Goal: Task Accomplishment & Management: Manage account settings

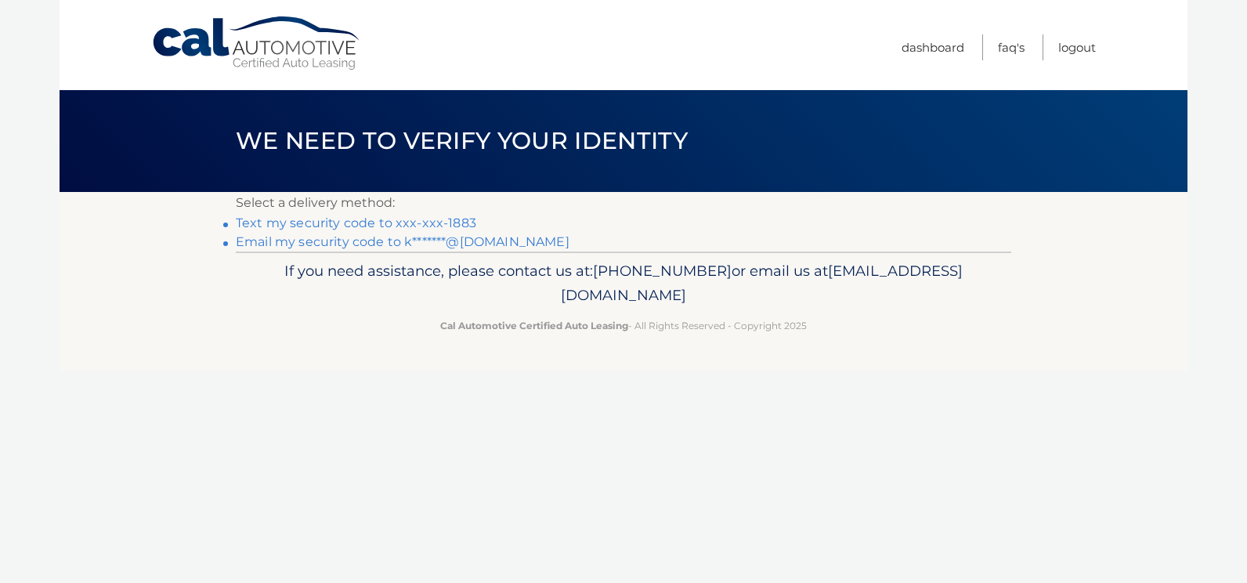
click at [329, 226] on link "Text my security code to xxx-xxx-1883" at bounding box center [356, 222] width 241 height 15
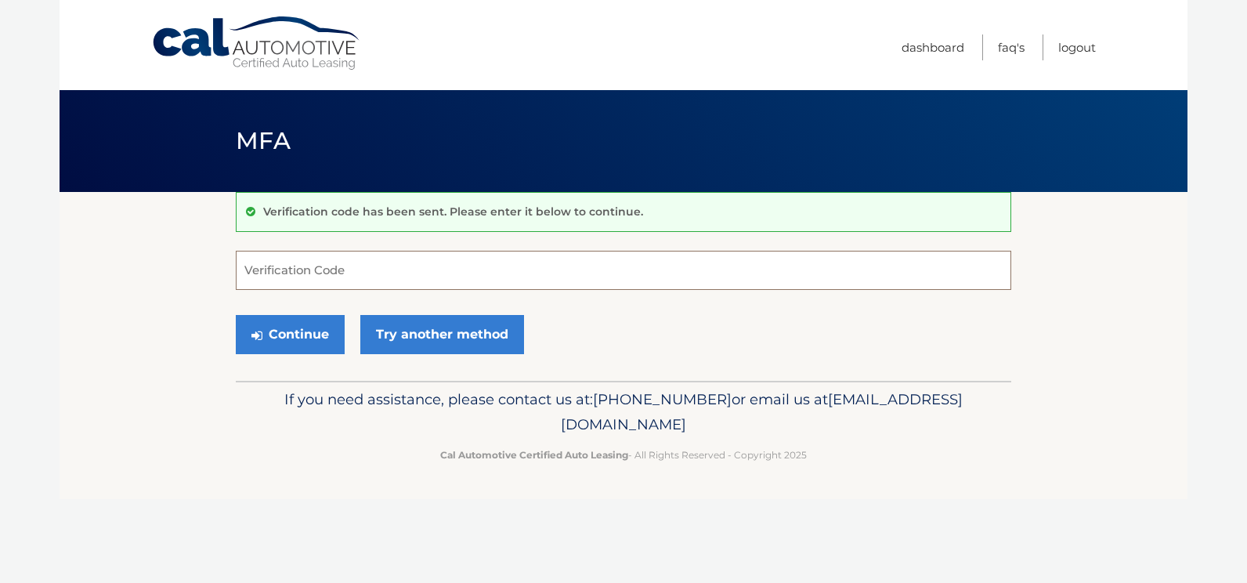
click at [322, 277] on input "Verification Code" at bounding box center [624, 270] width 776 height 39
type input "499475"
click at [287, 330] on button "Continue" at bounding box center [290, 334] width 109 height 39
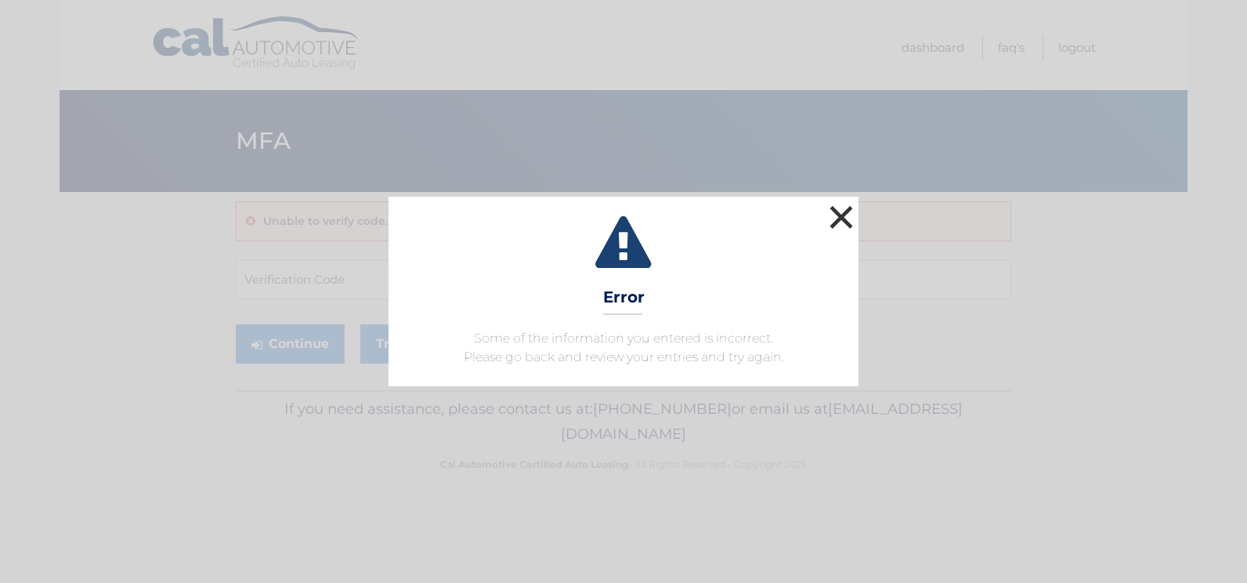
click at [847, 216] on button "×" at bounding box center [841, 216] width 31 height 31
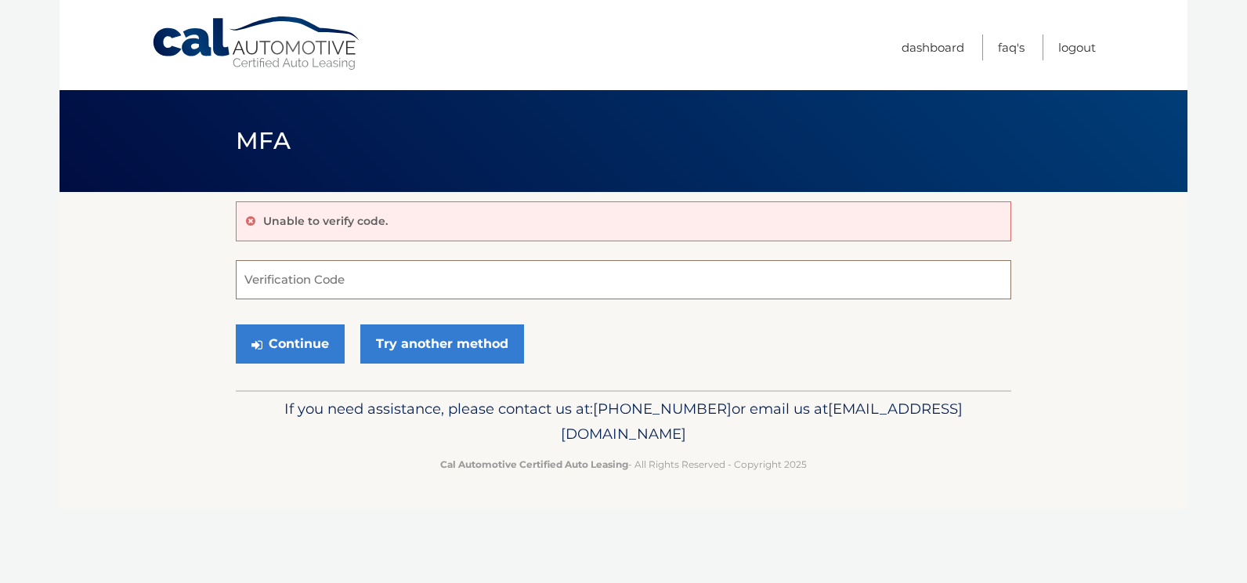
click at [384, 281] on input "Verification Code" at bounding box center [624, 279] width 776 height 39
type input "499475"
click at [321, 331] on button "Continue" at bounding box center [290, 343] width 109 height 39
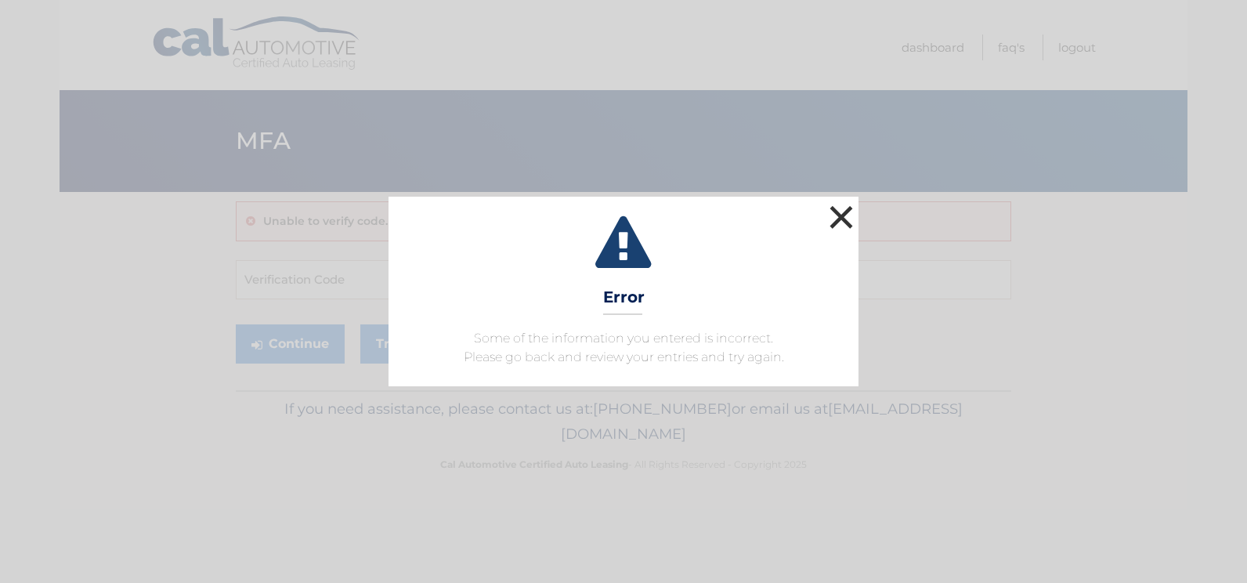
click at [845, 206] on button "×" at bounding box center [841, 216] width 31 height 31
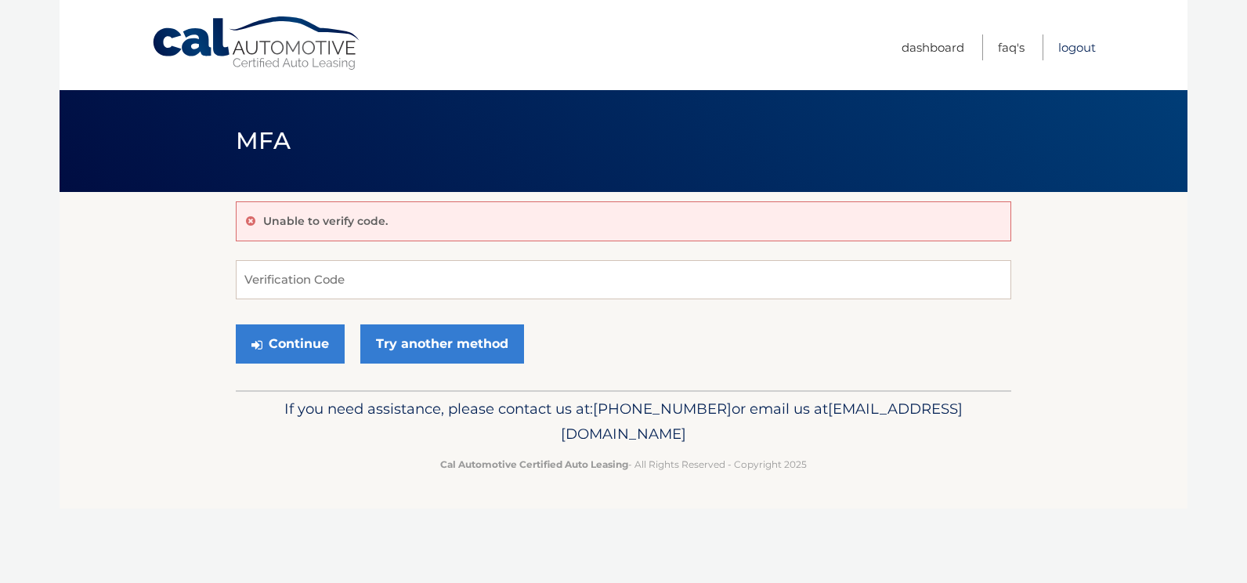
click at [1070, 48] on link "Logout" at bounding box center [1078, 47] width 38 height 26
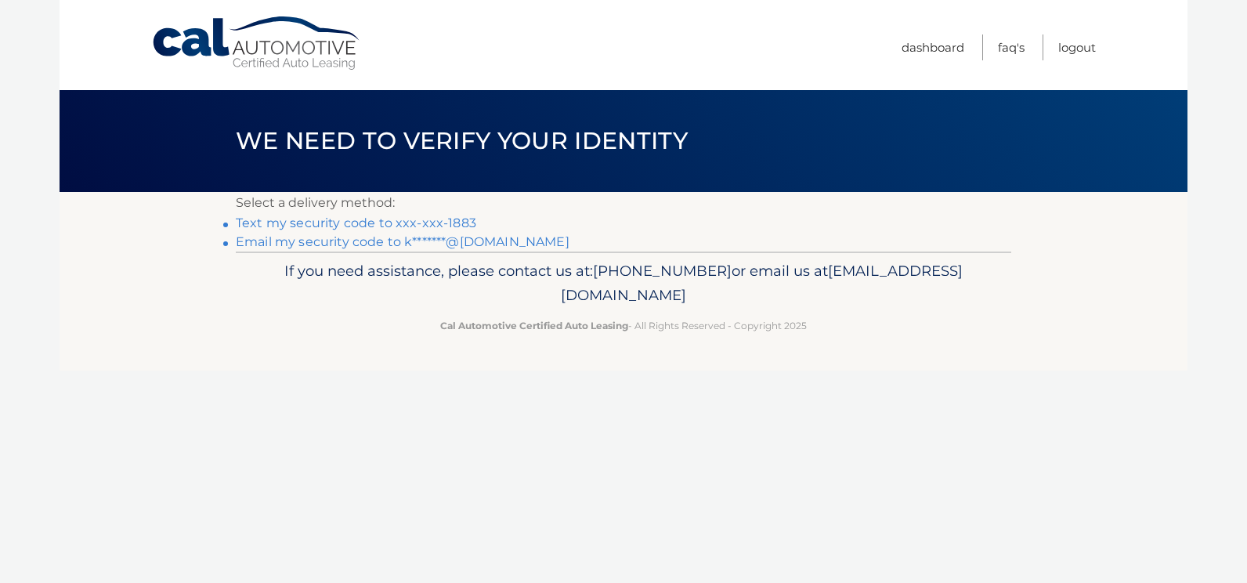
click at [453, 219] on link "Text my security code to xxx-xxx-1883" at bounding box center [356, 222] width 241 height 15
click at [310, 222] on link "Text my security code to xxx-xxx-1883" at bounding box center [356, 222] width 241 height 15
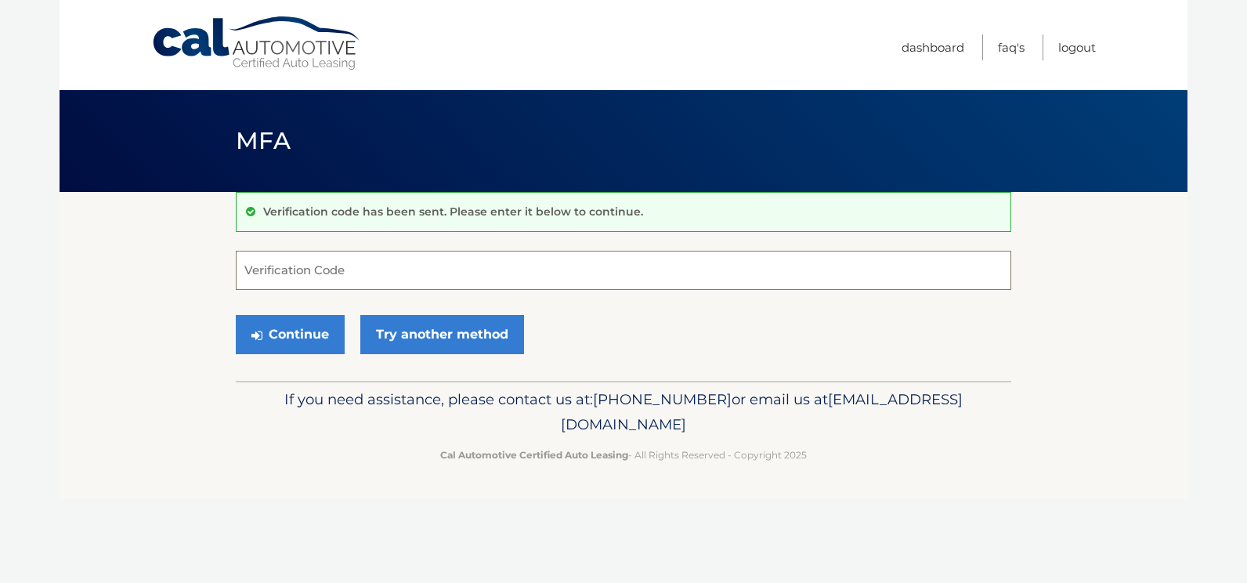
click at [332, 280] on input "Verification Code" at bounding box center [624, 270] width 776 height 39
type input "424378"
click at [272, 331] on button "Continue" at bounding box center [290, 334] width 109 height 39
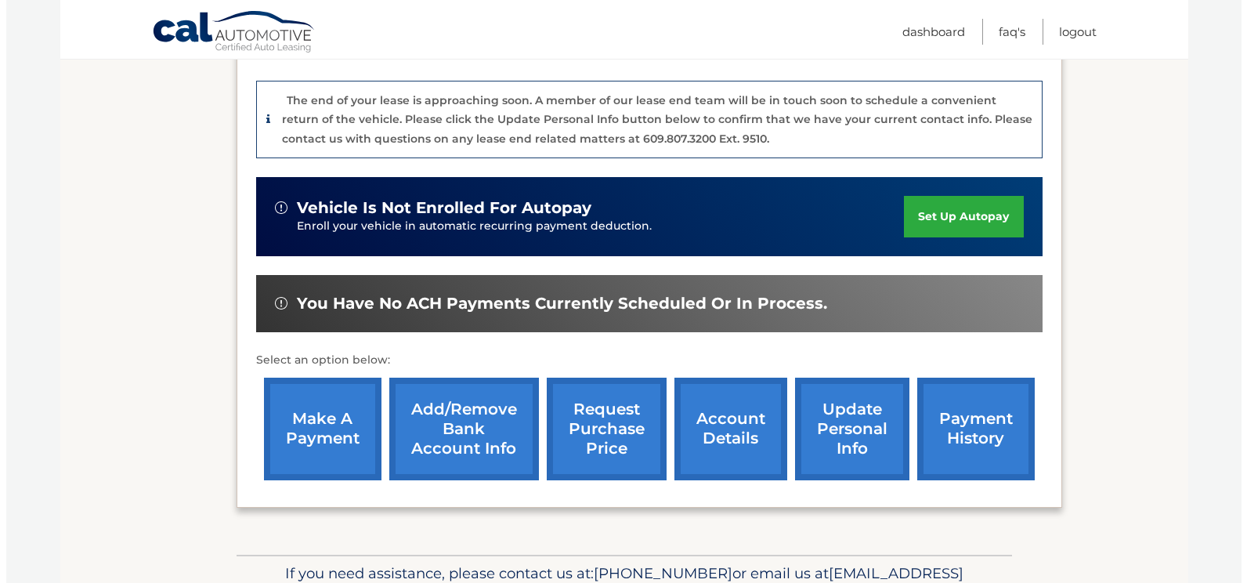
scroll to position [470, 0]
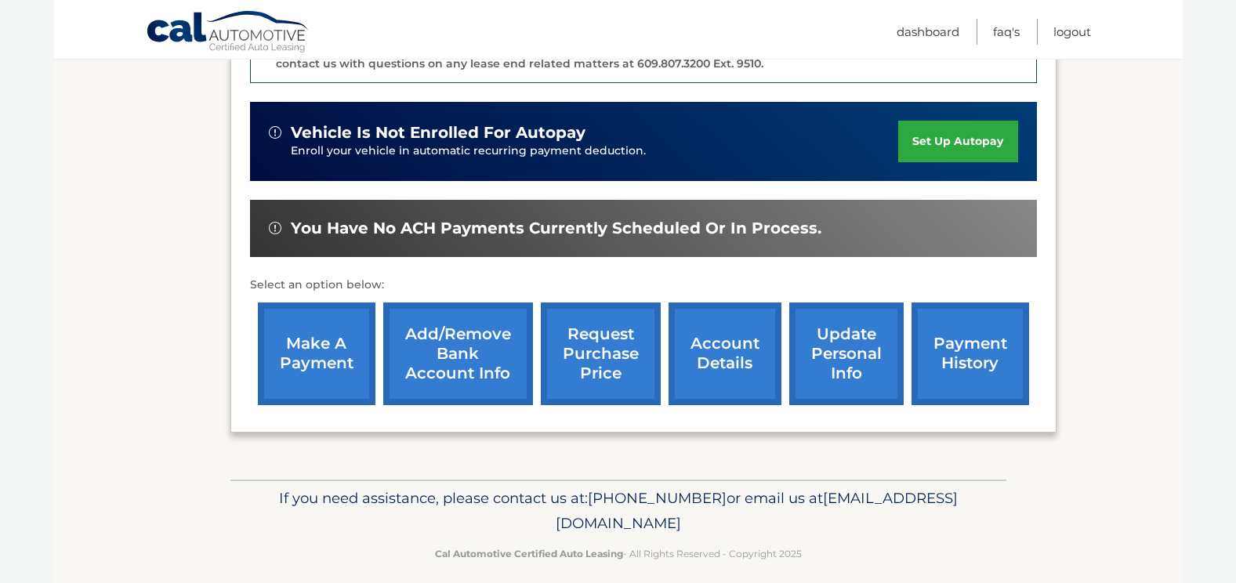
click at [637, 371] on link "request purchase price" at bounding box center [601, 353] width 120 height 103
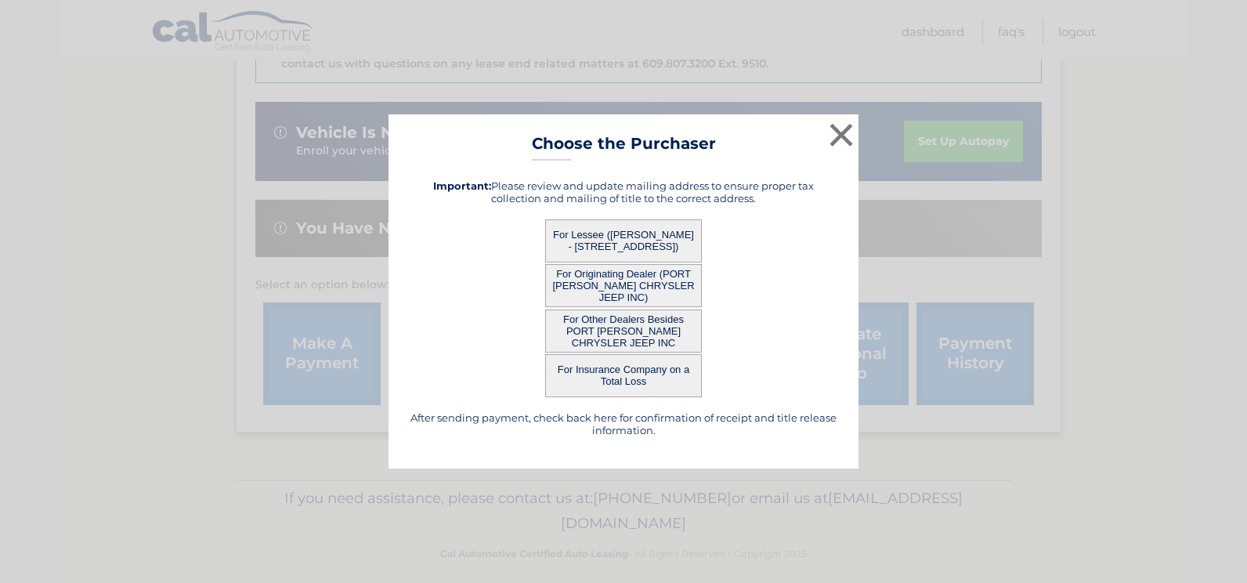
click at [632, 328] on button "For Other Dealers Besides PORT [PERSON_NAME] CHRYSLER JEEP INC" at bounding box center [623, 331] width 157 height 43
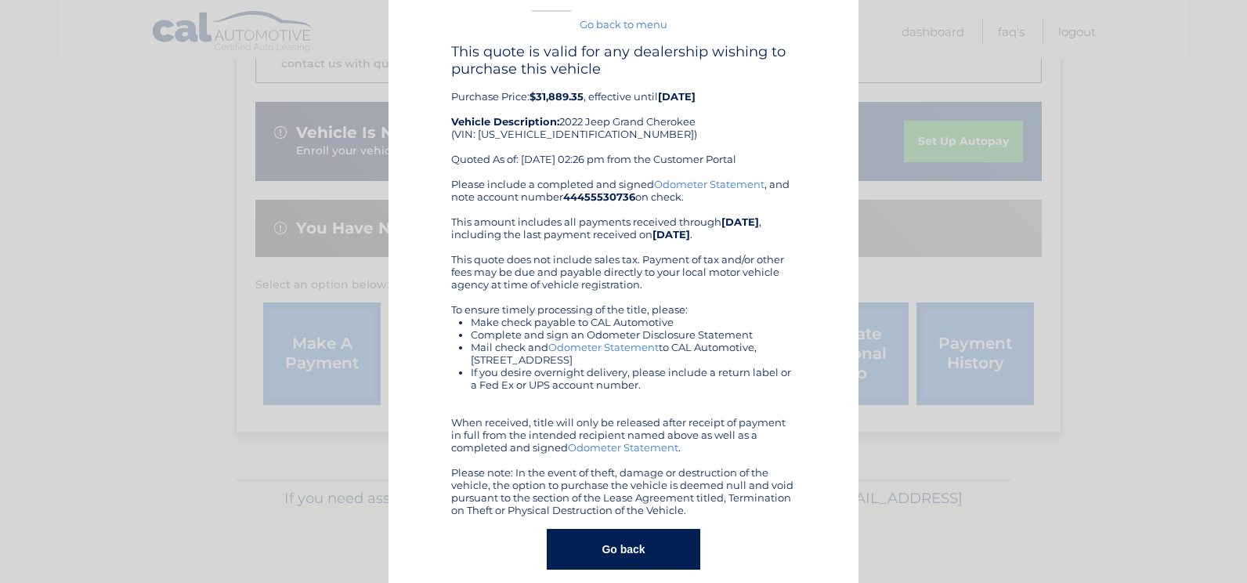
scroll to position [54, 0]
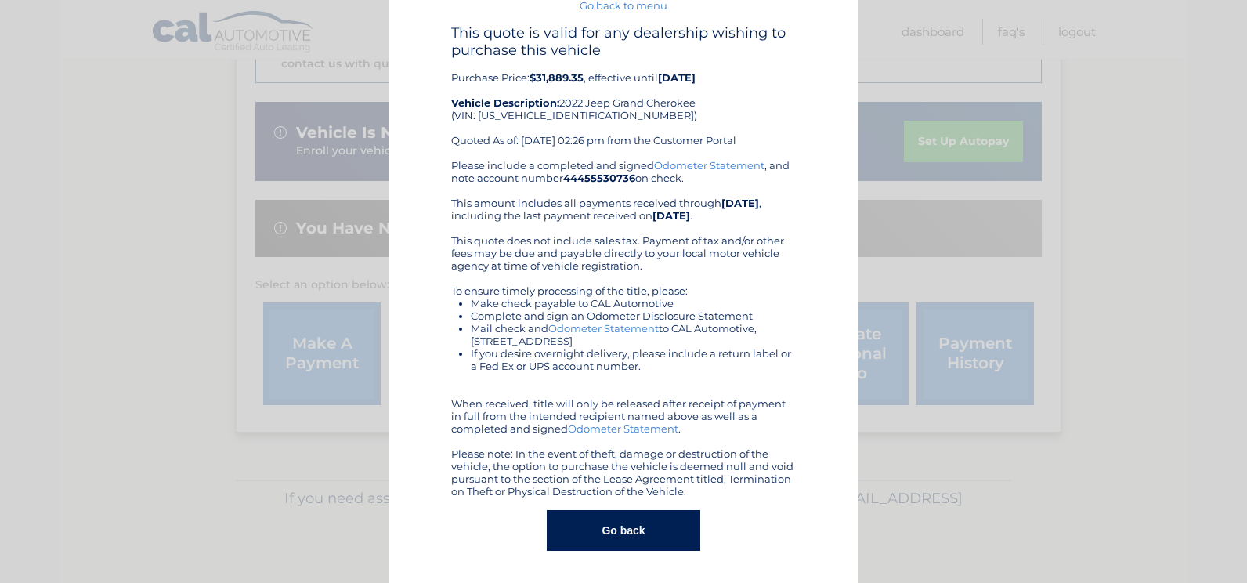
click at [656, 537] on button "Go back" at bounding box center [623, 530] width 153 height 41
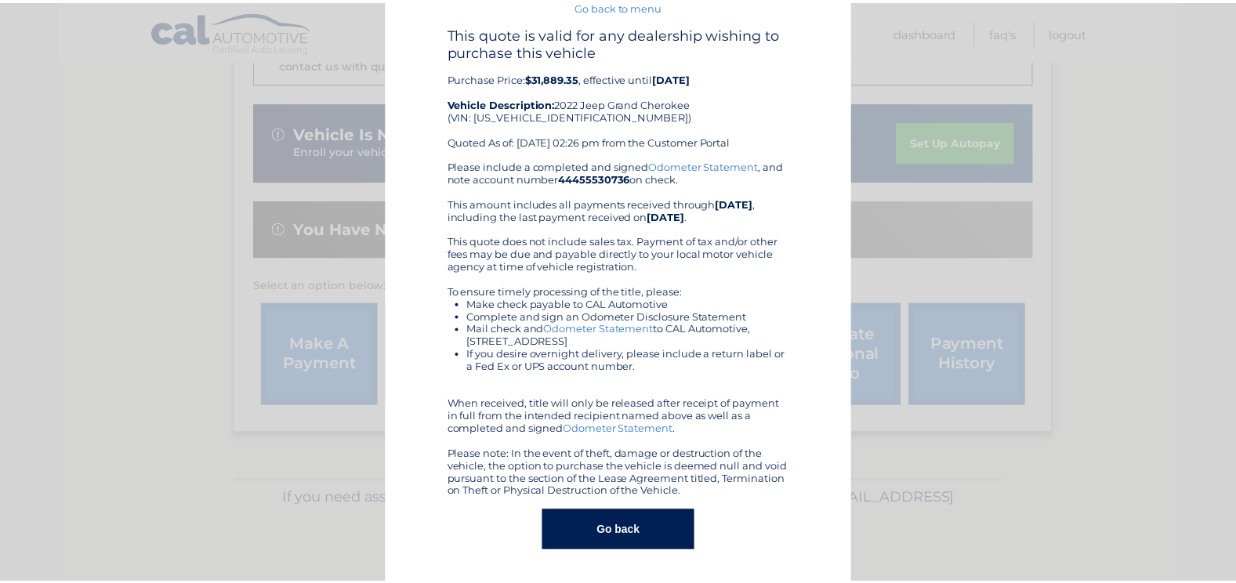
scroll to position [0, 0]
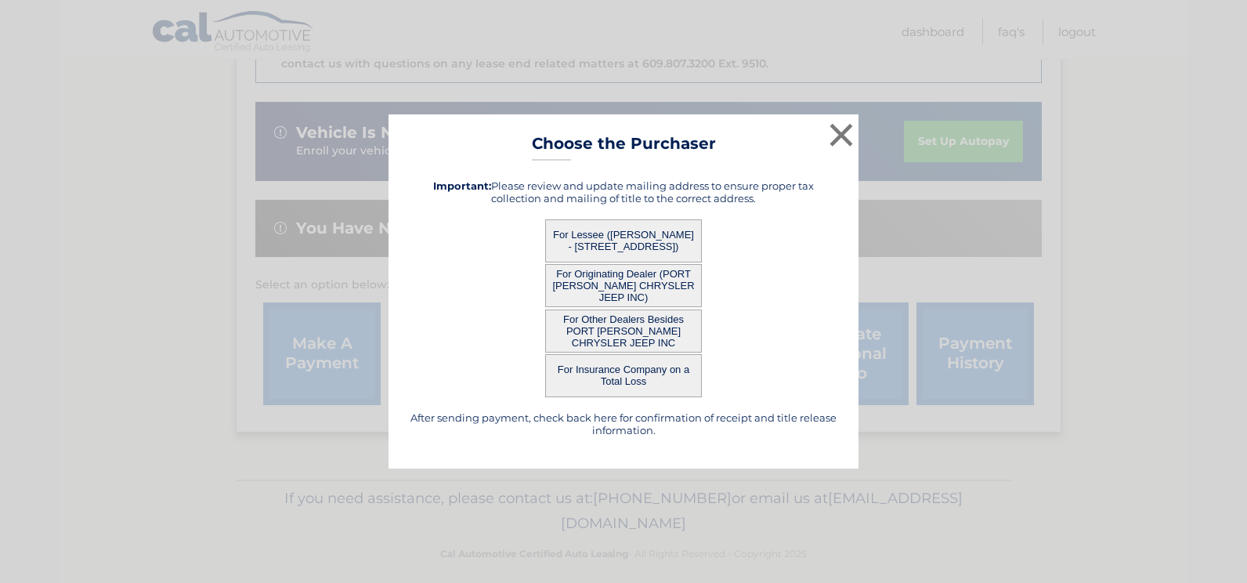
click at [613, 242] on button "For Lessee ([PERSON_NAME] - [STREET_ADDRESS])" at bounding box center [623, 240] width 157 height 43
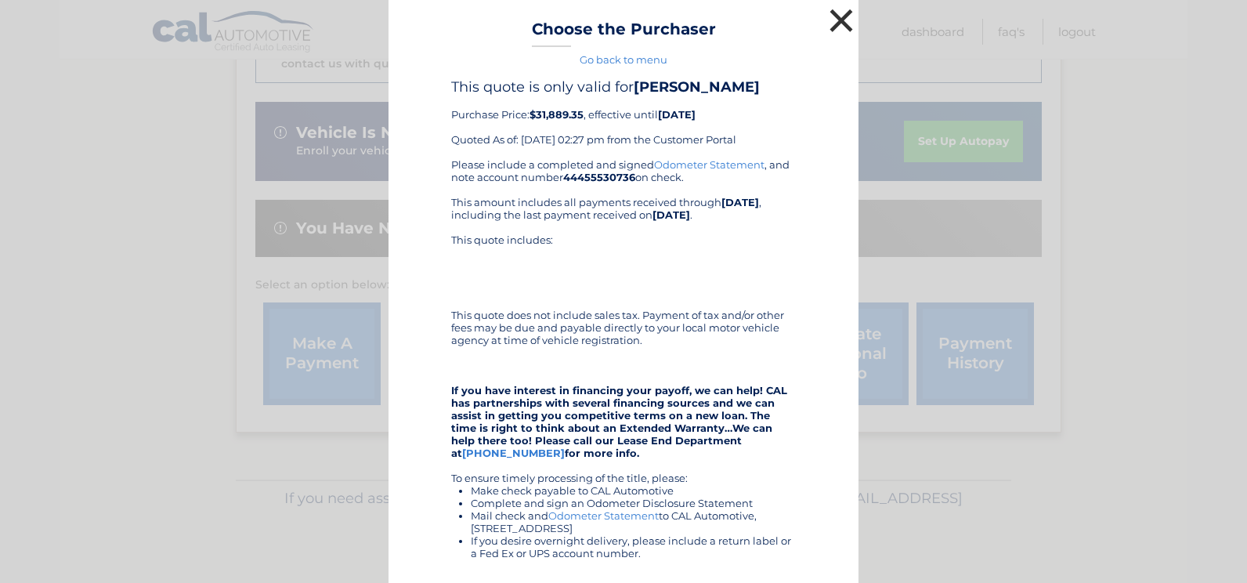
click at [833, 23] on button "×" at bounding box center [841, 20] width 31 height 31
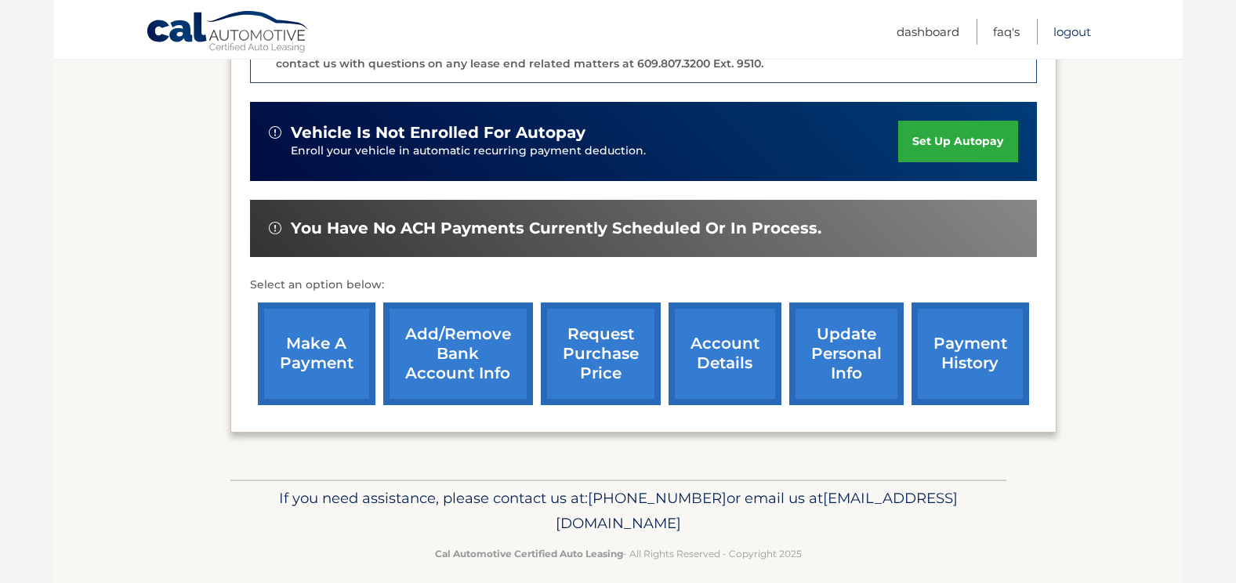
click at [1063, 30] on link "Logout" at bounding box center [1072, 32] width 38 height 26
